Goal: Task Accomplishment & Management: Use online tool/utility

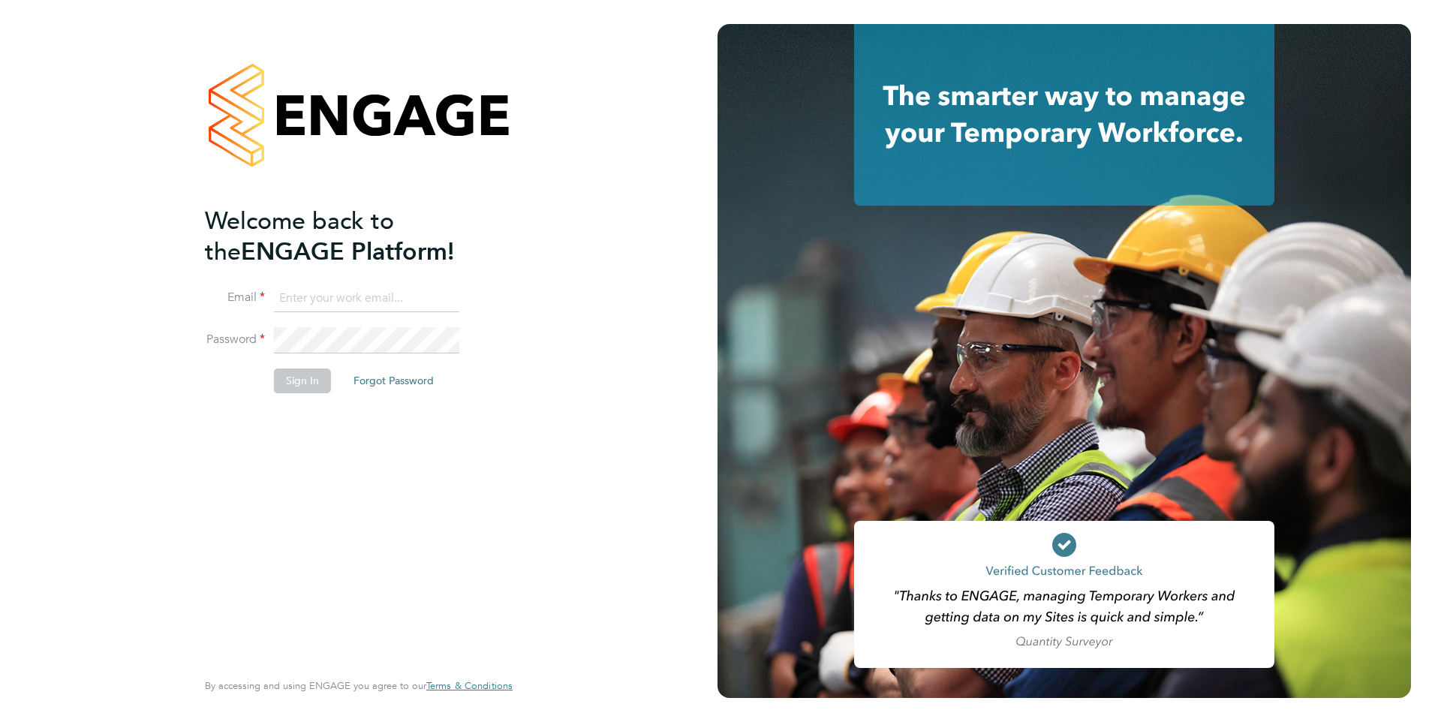
type input "[PERSON_NAME][EMAIL_ADDRESS][PERSON_NAME][DOMAIN_NAME]"
click at [312, 387] on button "Sign In" at bounding box center [302, 381] width 57 height 24
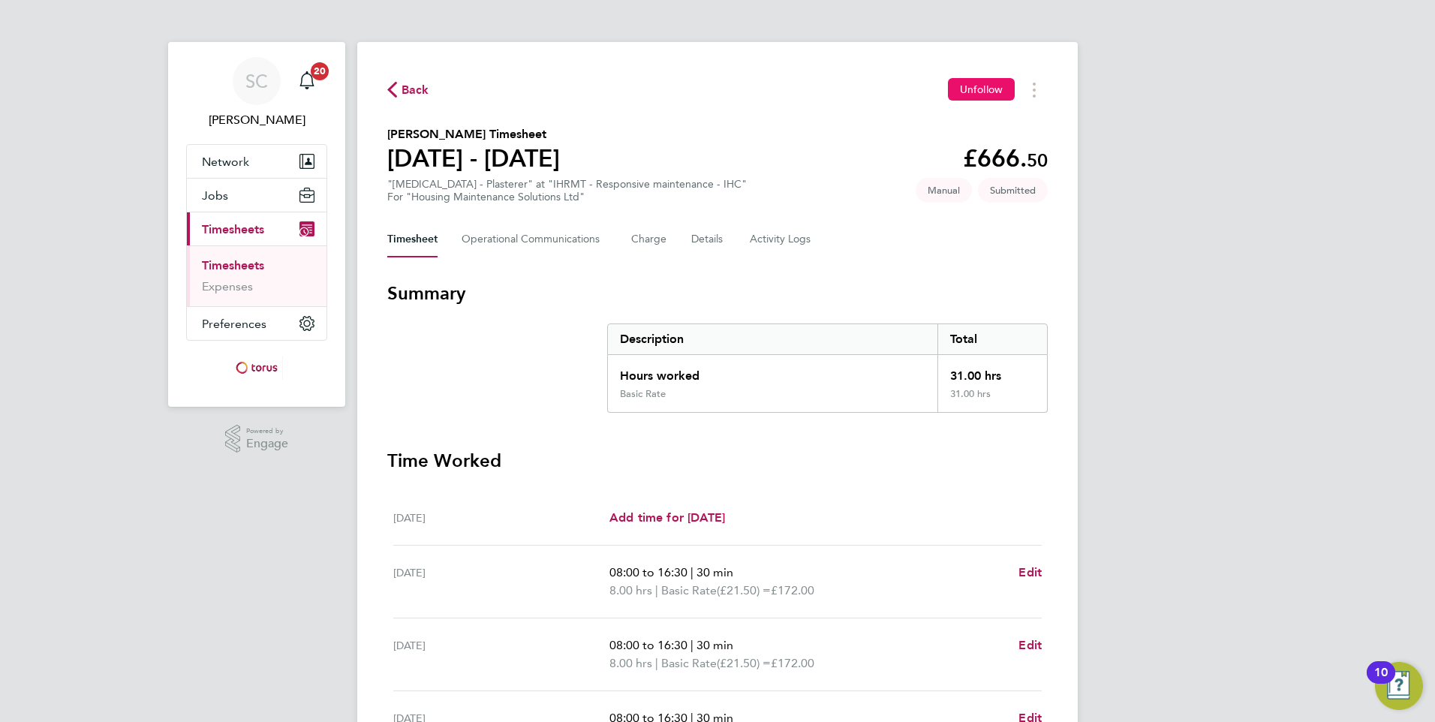
click at [999, 95] on span "Unfollow" at bounding box center [981, 90] width 43 height 14
click at [1035, 87] on icon "Timesheets Menu" at bounding box center [1034, 90] width 3 height 15
click at [1132, 140] on div "SC [PERSON_NAME] Notifications 20 Applications: Network Sites Workers Jobs Posi…" at bounding box center [717, 539] width 1435 height 1079
click at [1400, 682] on img "Open Resource Center, 10 new notifications" at bounding box center [1399, 686] width 48 height 48
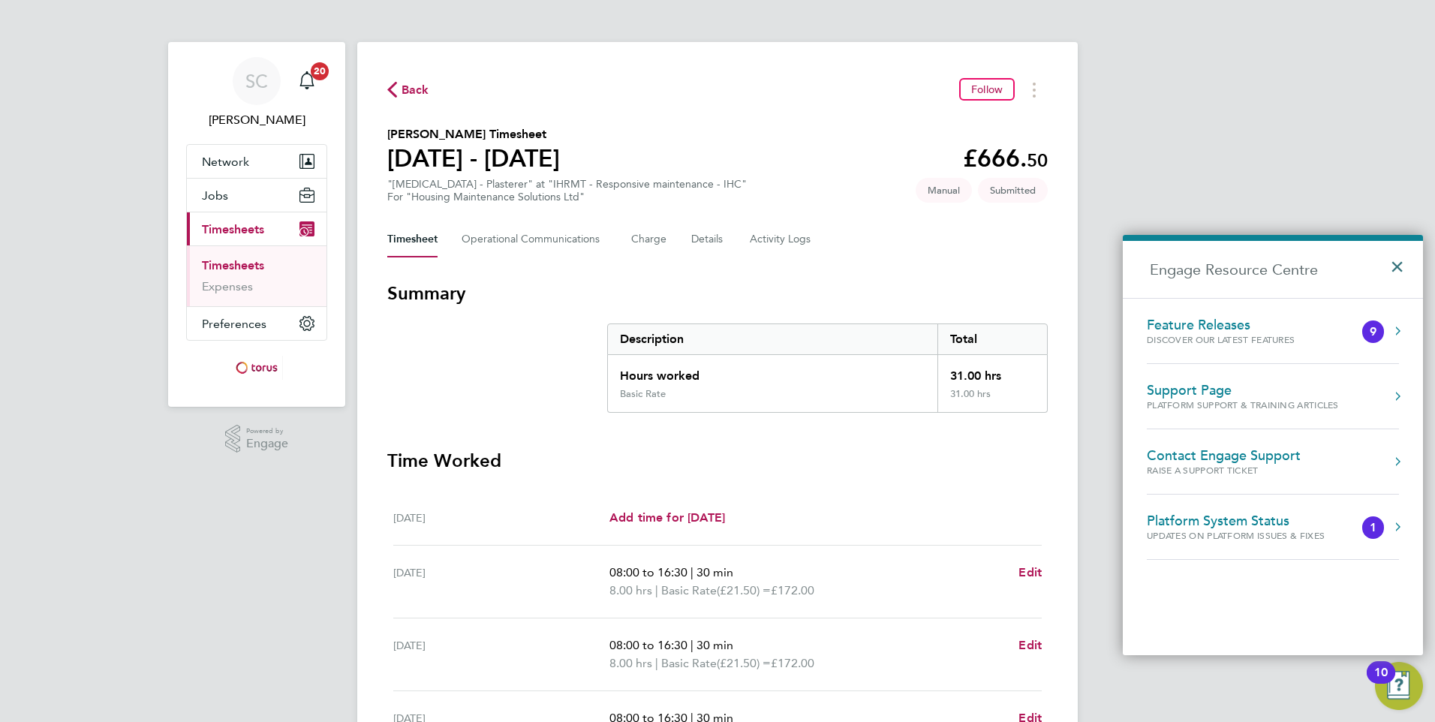
click at [1400, 266] on button "×" at bounding box center [1401, 262] width 22 height 33
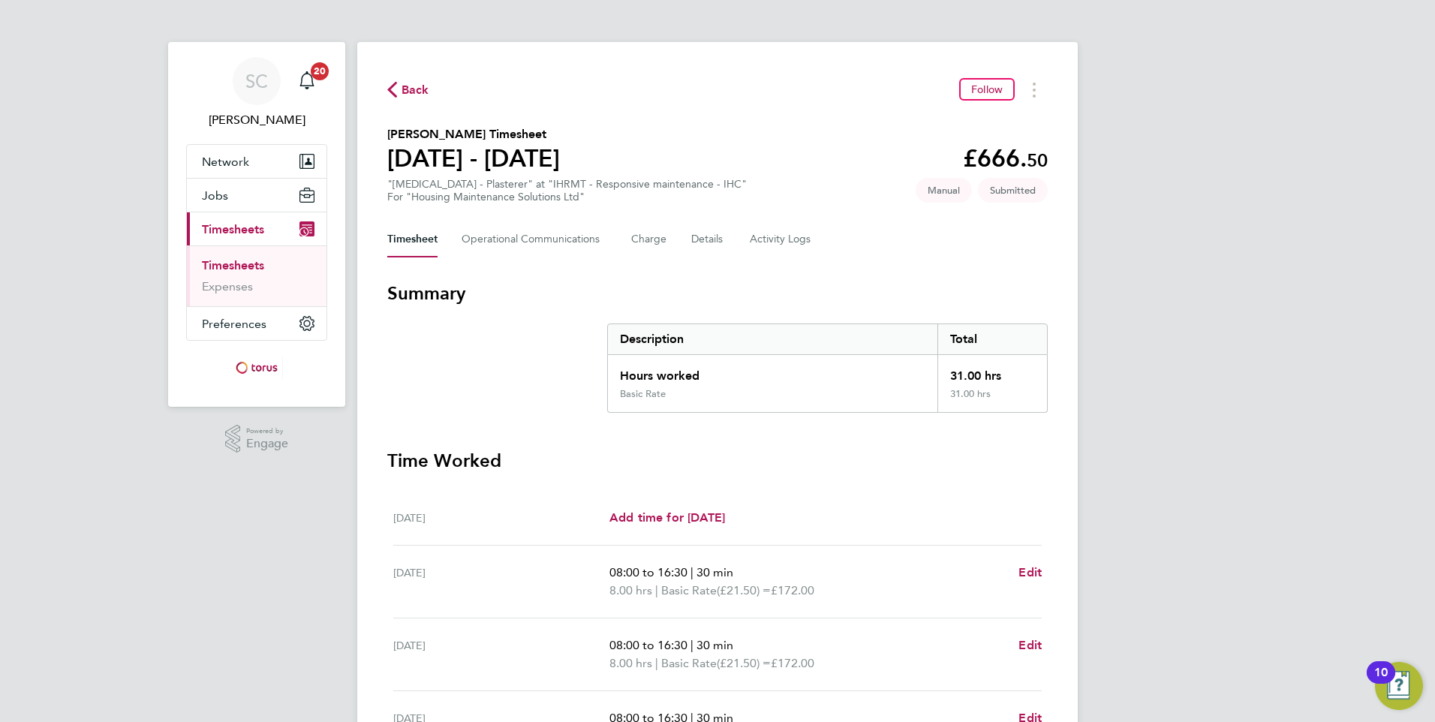
click at [400, 94] on span "Back" at bounding box center [408, 89] width 42 height 14
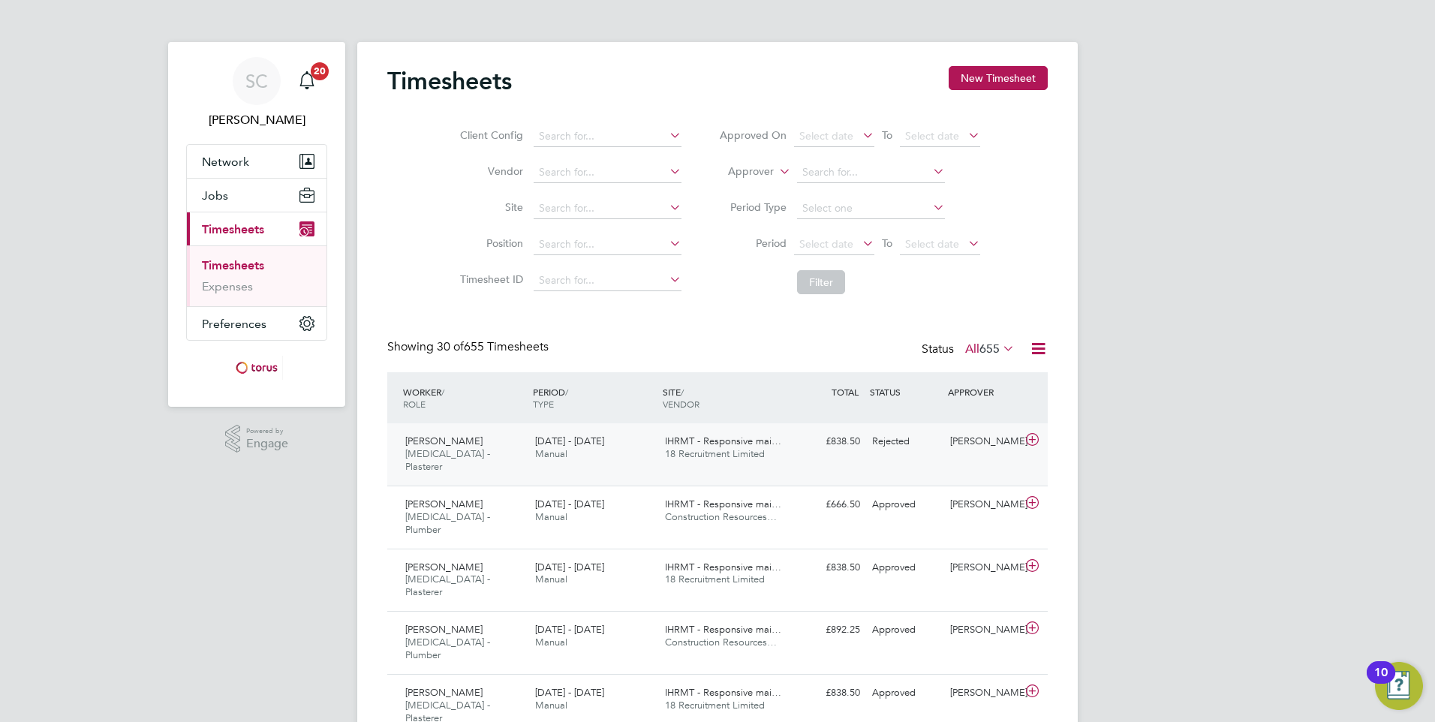
click at [726, 453] on span "18 Recruitment Limited" at bounding box center [715, 453] width 100 height 13
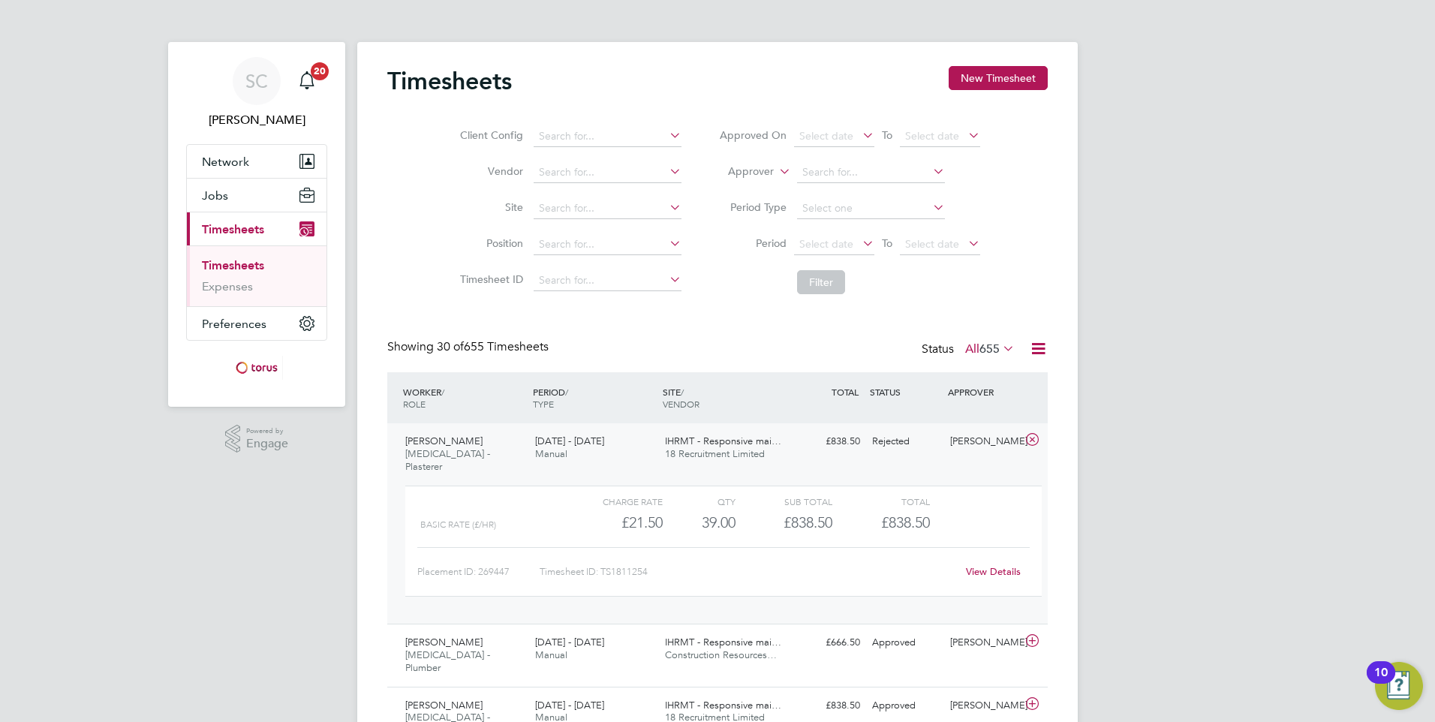
click at [226, 225] on span "Timesheets" at bounding box center [233, 229] width 62 height 14
